Goal: Task Accomplishment & Management: Complete application form

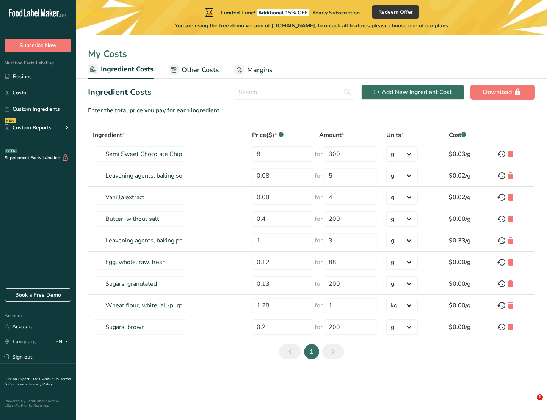
select select "1"
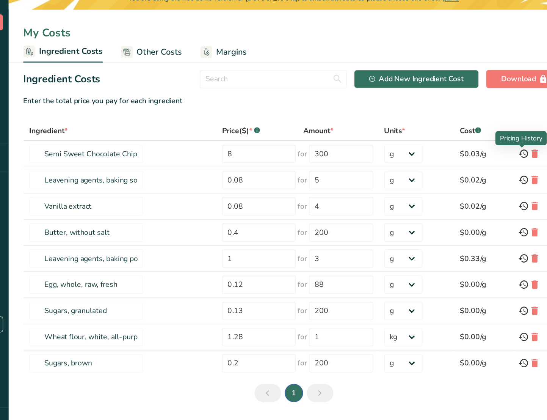
click at [492, 139] on div "Pricing History" at bounding box center [499, 141] width 35 height 8
drag, startPoint x: 482, startPoint y: 138, endPoint x: 515, endPoint y: 137, distance: 33.4
click at [515, 137] on div "Pricing History" at bounding box center [499, 141] width 35 height 8
drag, startPoint x: 515, startPoint y: 137, endPoint x: 506, endPoint y: 141, distance: 9.4
copy div "Pricing History"
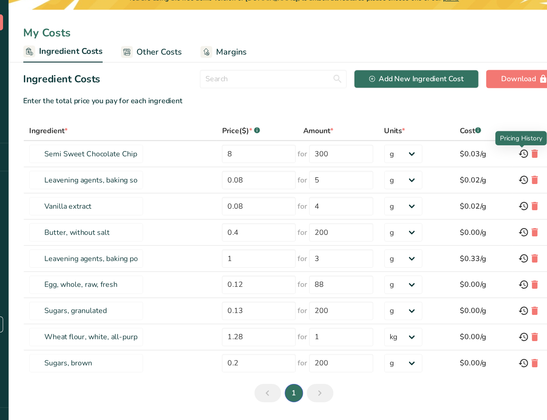
drag, startPoint x: 482, startPoint y: 141, endPoint x: 518, endPoint y: 141, distance: 35.3
click at [518, 141] on div "Pricing History" at bounding box center [499, 141] width 42 height 12
copy div "Pricing History"
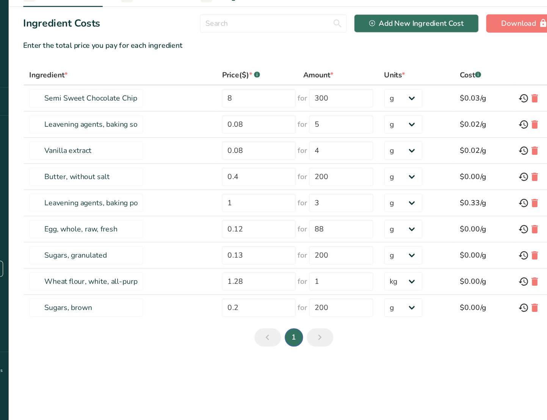
click at [336, 354] on icon "Next page" at bounding box center [333, 352] width 9 height 14
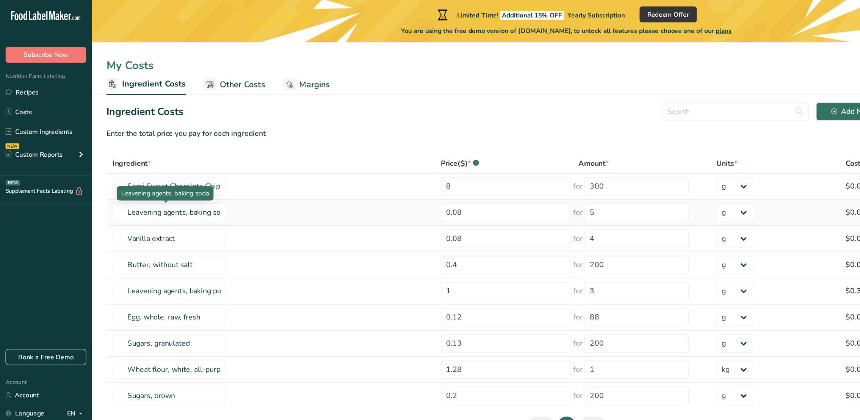
click at [135, 161] on p "Leavening agents, baking soda" at bounding box center [136, 160] width 72 height 8
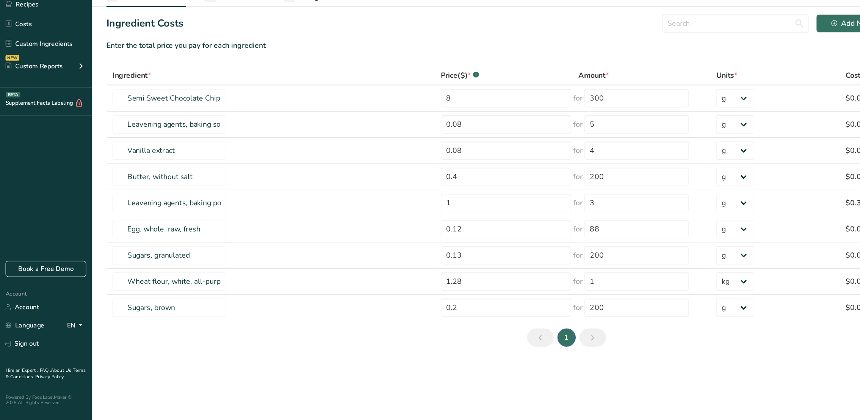
click at [492, 354] on icon "Next page" at bounding box center [489, 352] width 9 height 14
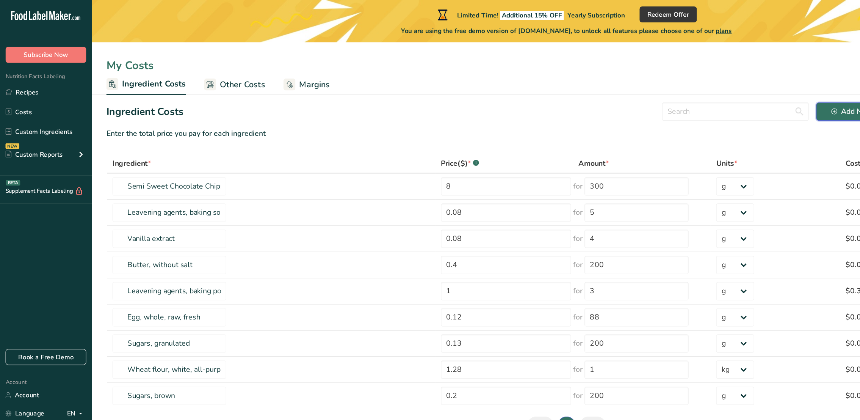
click at [547, 90] on div "Add New Ingredient Cost" at bounding box center [726, 92] width 78 height 9
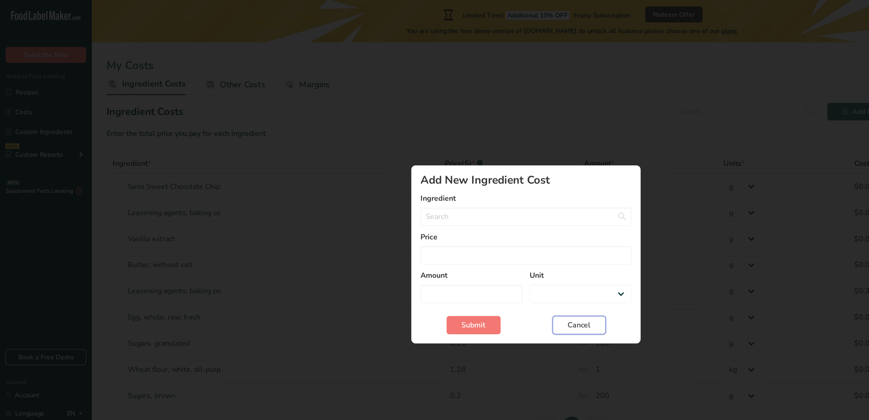
click at [475, 271] on span "Cancel" at bounding box center [478, 268] width 19 height 9
select select "Add New Ingredient Cost Modal"
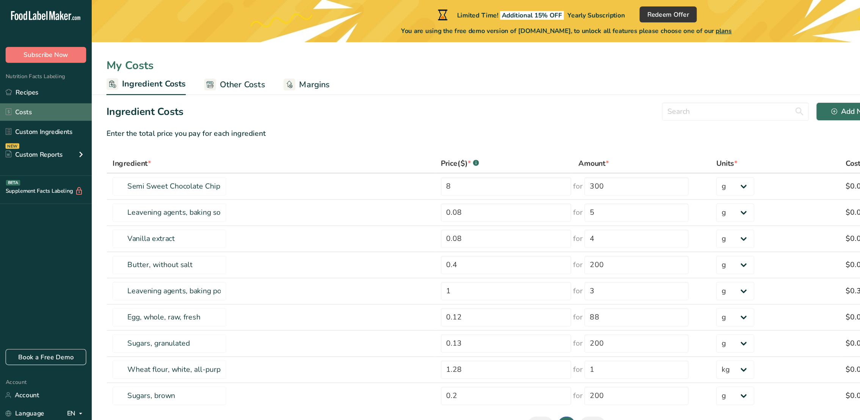
click at [28, 93] on link "Costs" at bounding box center [38, 92] width 76 height 14
click at [36, 76] on link "Recipes" at bounding box center [38, 76] width 76 height 14
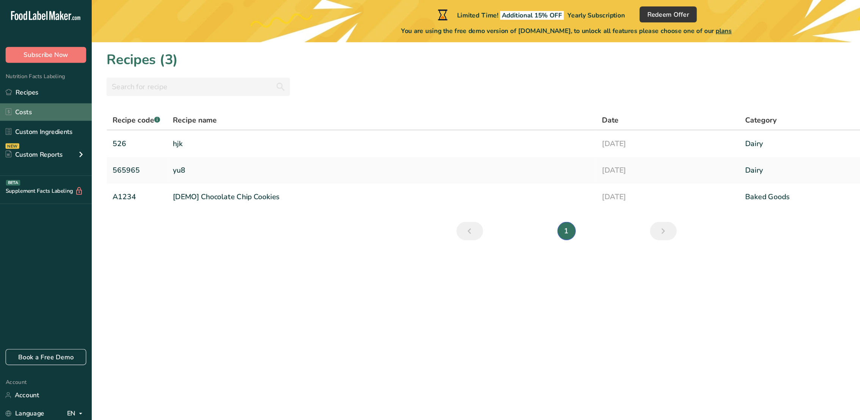
click at [31, 93] on link "Costs" at bounding box center [38, 92] width 76 height 14
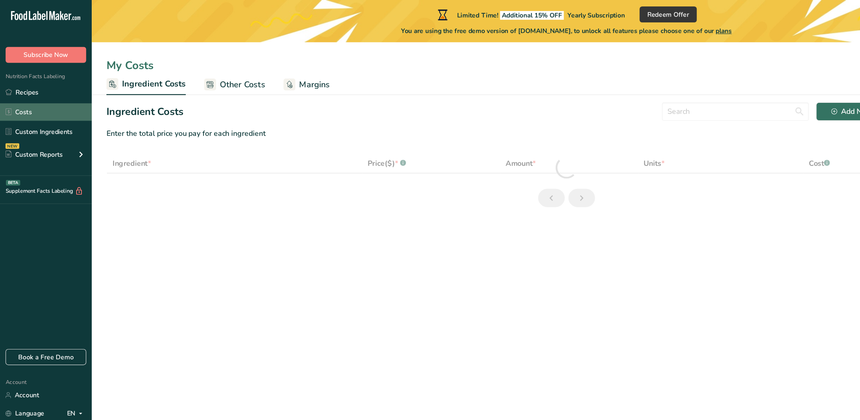
select select "1"
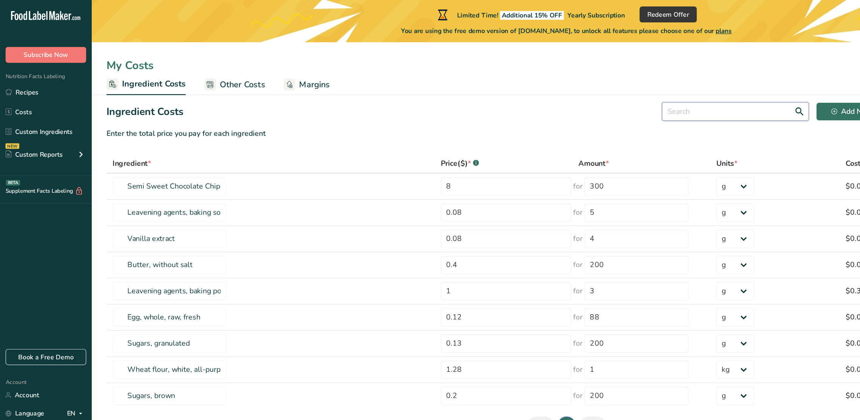
click at [547, 99] on input "text" at bounding box center [607, 92] width 121 height 15
click at [547, 96] on div "Add New Ingredient Cost" at bounding box center [726, 92] width 78 height 9
select select "Add New Ingredient Cost Modal"
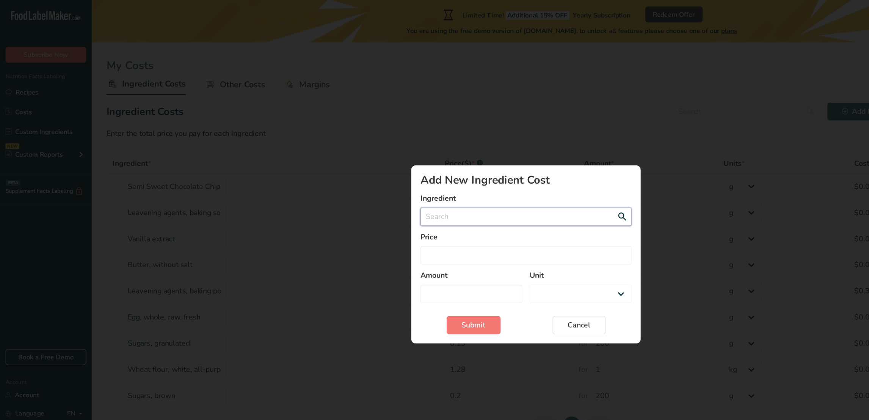
click at [410, 180] on input "Add New Ingredient Cost Modal" at bounding box center [434, 178] width 174 height 15
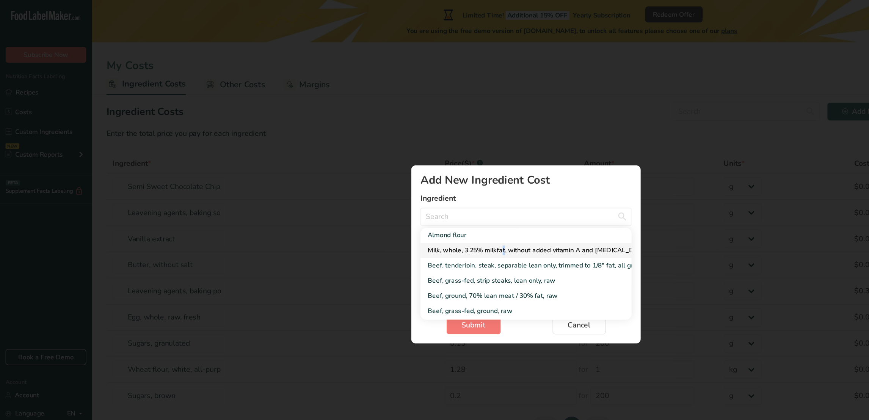
click at [375, 211] on link "Milk, whole, 3.25% milkfat, without added vitamin A and [MEDICAL_DATA]" at bounding box center [434, 206] width 174 height 13
type input "Milk, whole, 3.25% milkfat, without added vitamin A and [MEDICAL_DATA]"
select select "Add New Ingredient Cost Modal"
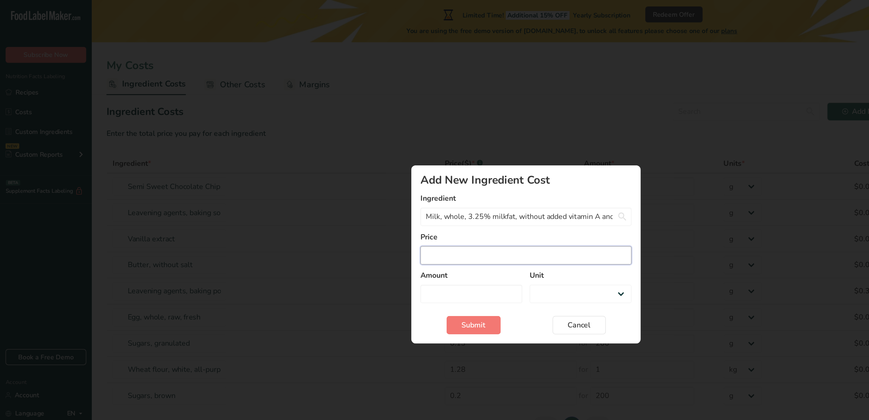
click at [387, 214] on input "Add New Ingredient Cost Modal" at bounding box center [434, 210] width 174 height 15
type input "2"
select select "Add New Ingredient Cost Modal"
type input "20"
select select "Add New Ingredient Cost Modal"
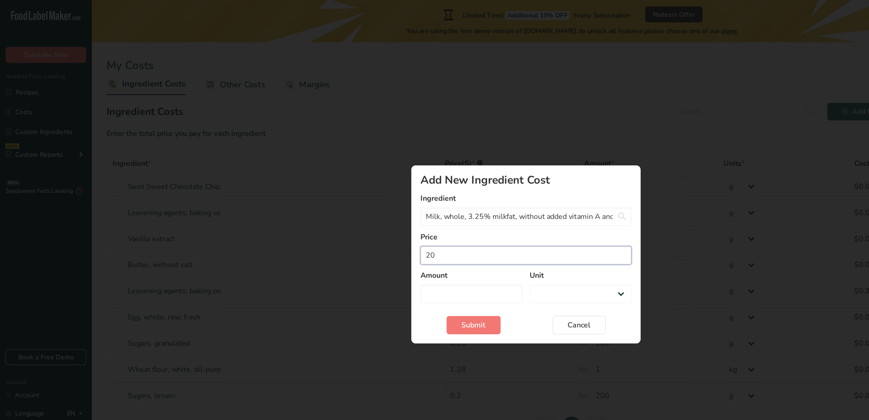
type input "200"
select select "Add New Ingredient Cost Modal"
type input "200"
click at [369, 261] on button "Submit" at bounding box center [391, 268] width 45 height 15
select select "Add New Ingredient Cost Modal"
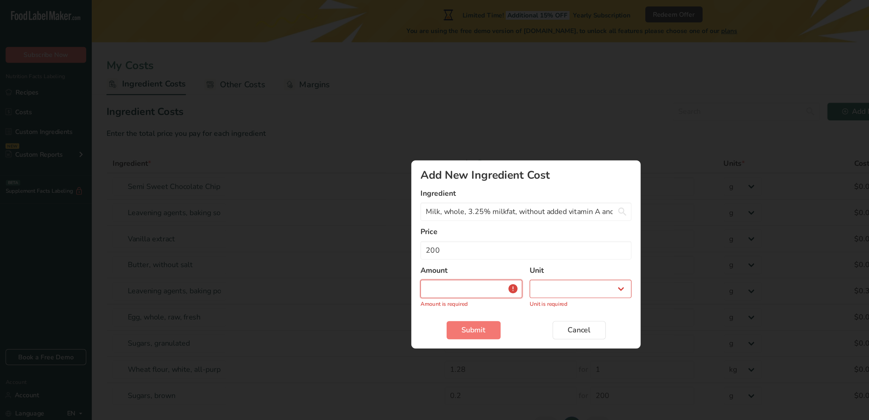
click at [353, 245] on input "Add New Ingredient Cost Modal" at bounding box center [389, 238] width 84 height 15
type input "2"
select select "Add New Ingredient Cost Modal"
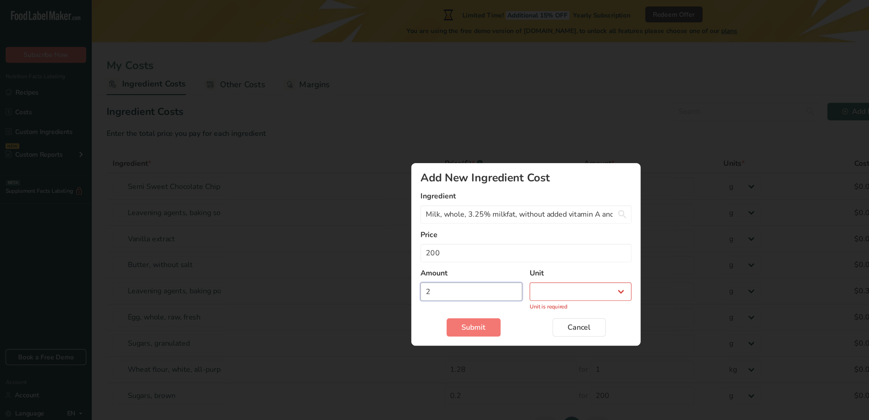
type input "20"
select select "Add New Ingredient Cost Modal"
type input "200"
select select "Add New Ingredient Cost Modal"
type input "200"
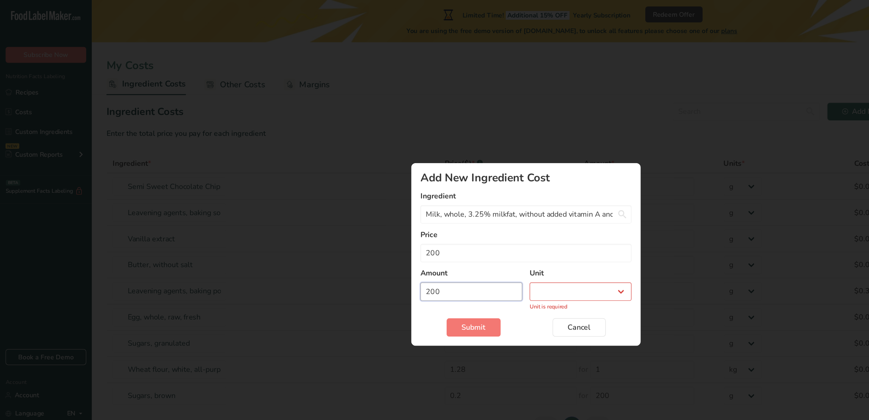
click at [369, 263] on button "Submit" at bounding box center [391, 270] width 45 height 15
click at [450, 246] on select "g kg mg mcg lb oz" at bounding box center [479, 240] width 84 height 15
select select "3"
click at [437, 235] on select "g kg mg mcg lb oz" at bounding box center [479, 240] width 84 height 15
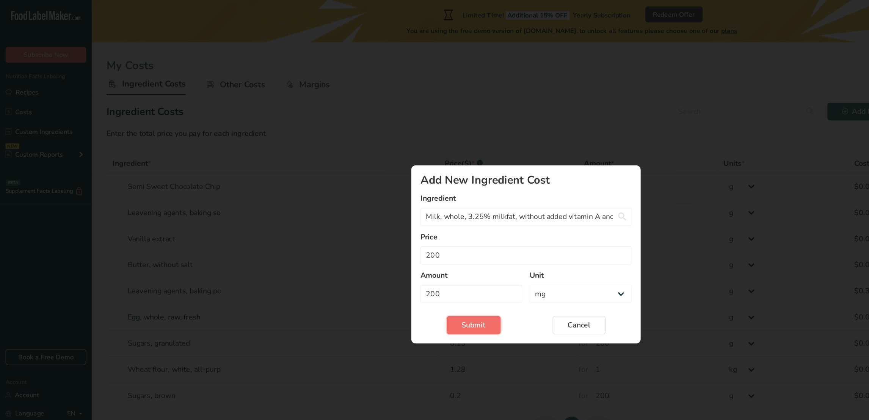
click at [390, 265] on span "Submit" at bounding box center [391, 268] width 20 height 9
select select "Add New Ingredient Cost Modal"
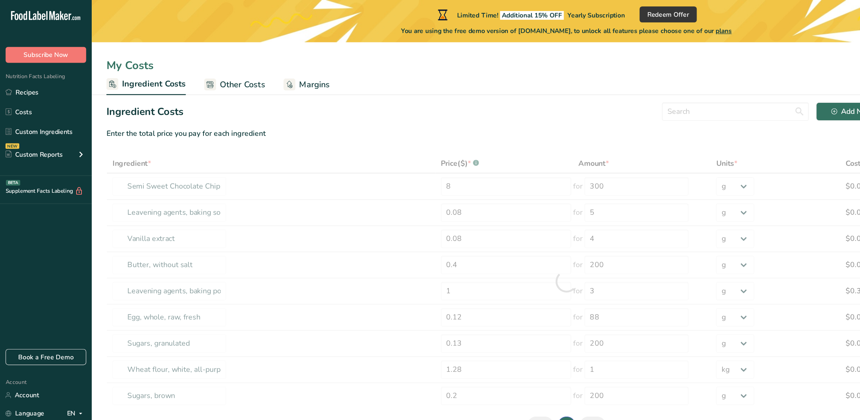
type input "Milk, whole, 3.25% milkfat, without added vitamin A and [MEDICAL_DATA]"
type input "200"
select select "3"
type input "Egg, whole, raw, fresh"
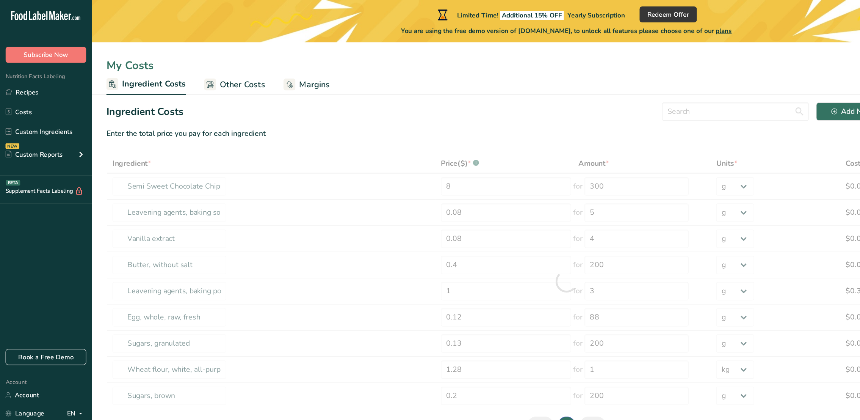
type input "0.12"
type input "88"
type input "Sugars, granulated"
type input "0.13"
type input "200"
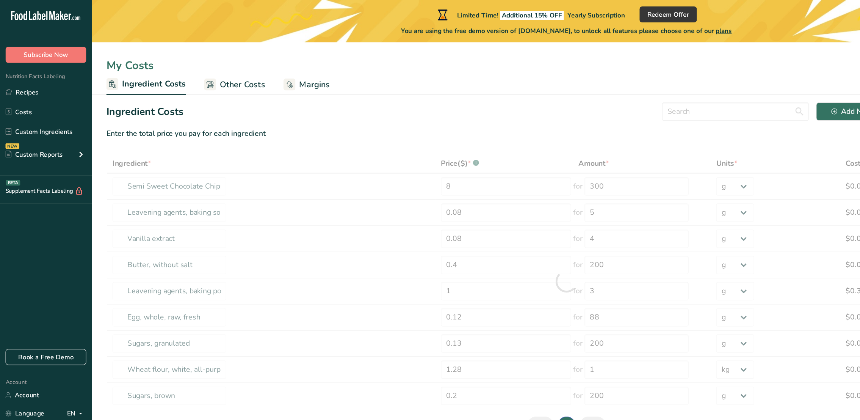
select select "-1"
type input "Wheat flour, white, all-purpose, self-rising, enriched"
type input "1.28"
type input "1"
select select "1"
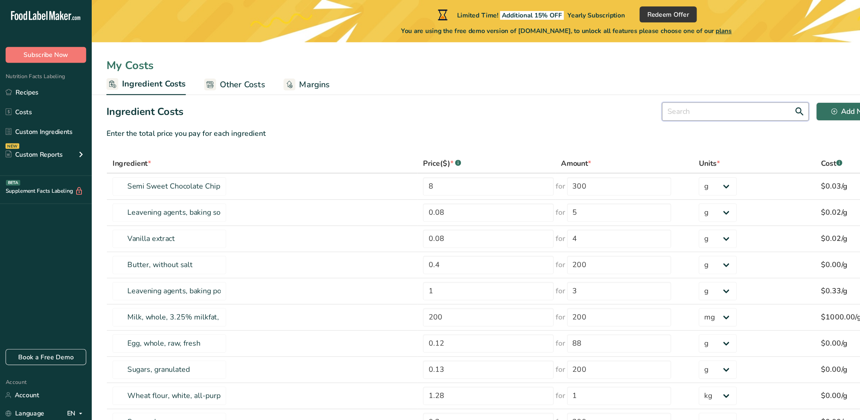
click at [547, 91] on input "text" at bounding box center [607, 92] width 121 height 15
click at [23, 91] on link "Costs" at bounding box center [38, 92] width 76 height 14
click at [36, 94] on link "Costs" at bounding box center [38, 92] width 76 height 14
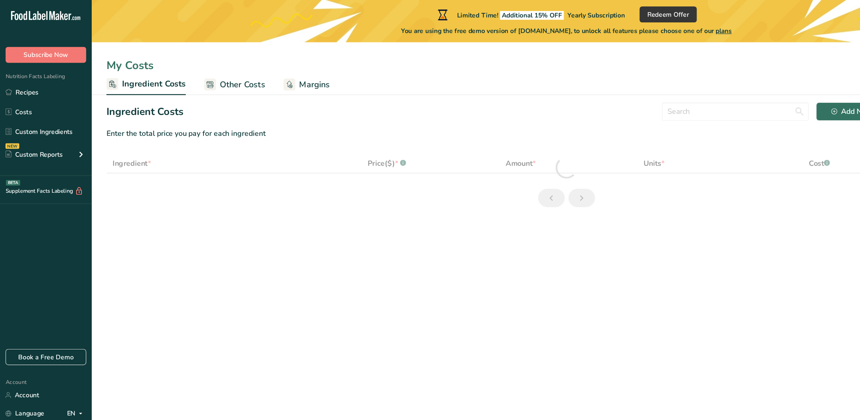
select select "3"
select select "1"
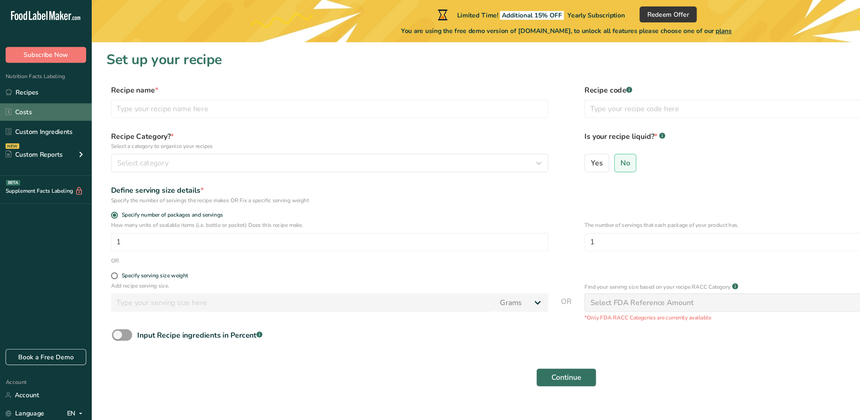
click at [34, 93] on link "Costs" at bounding box center [38, 92] width 76 height 14
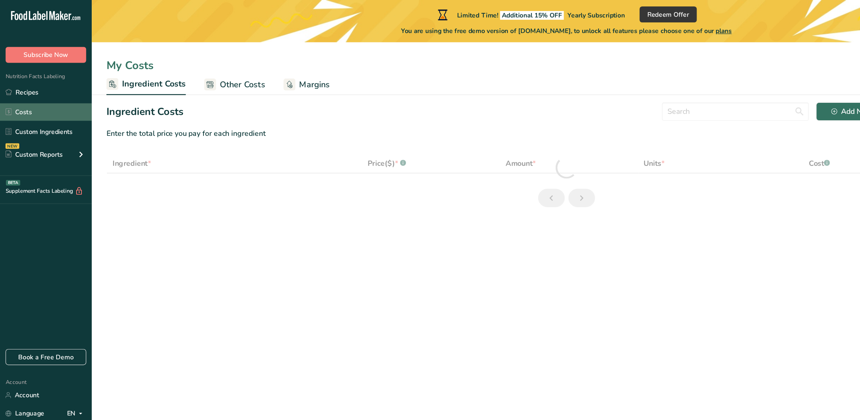
select select "3"
select select "1"
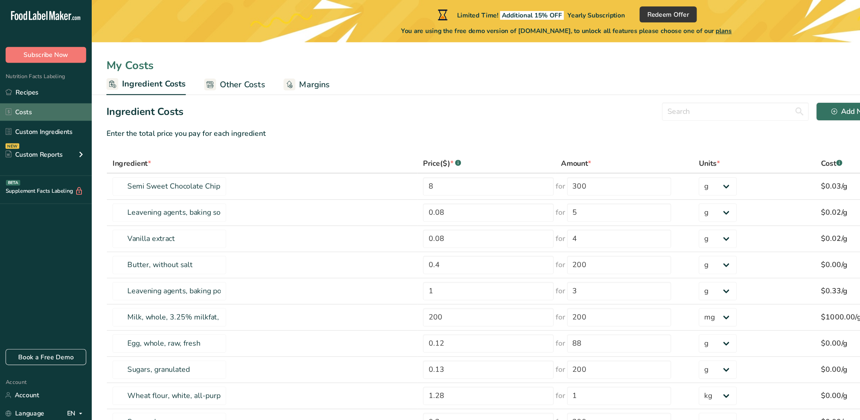
click at [24, 93] on link "Costs" at bounding box center [38, 92] width 76 height 14
